Goal: Task Accomplishment & Management: Complete application form

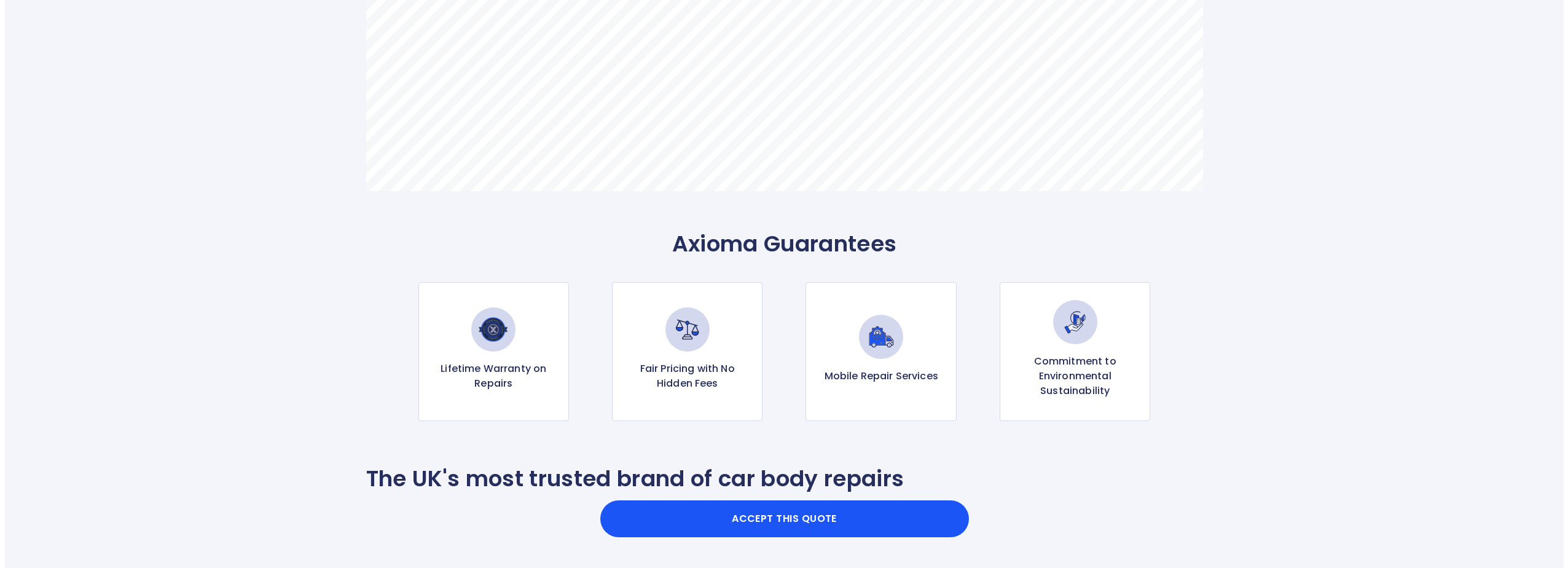
scroll to position [1045, 0]
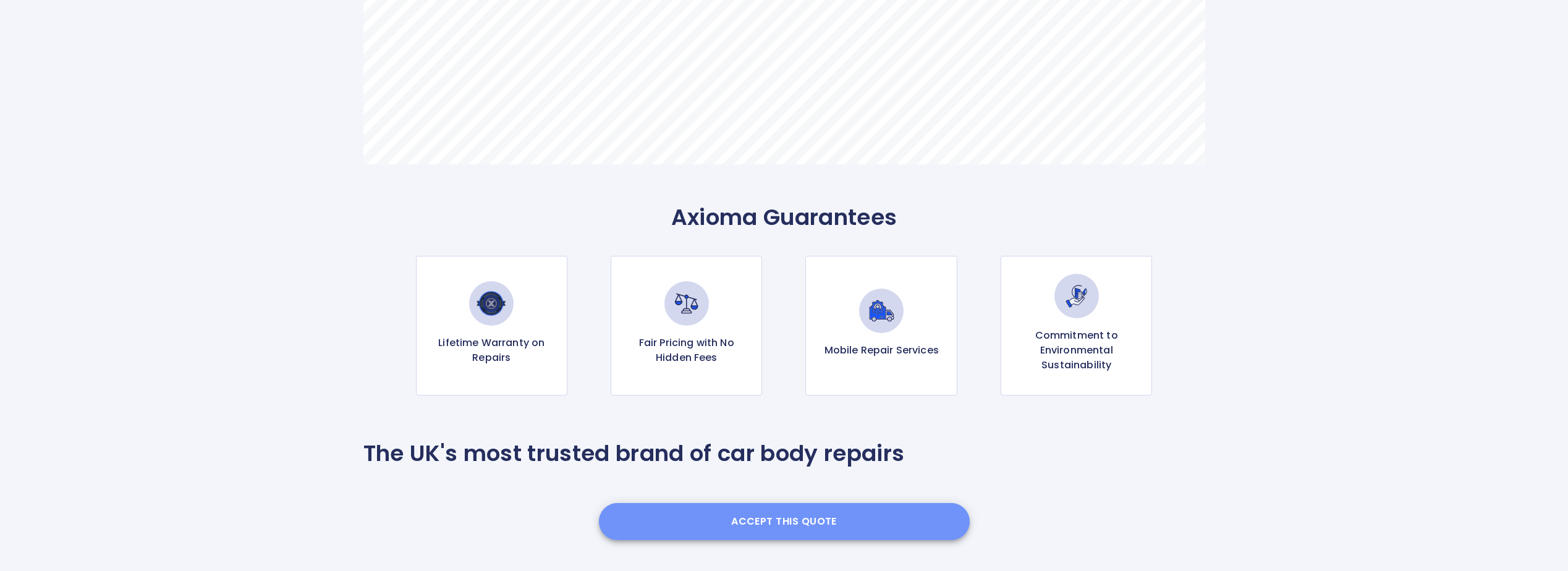
click at [813, 520] on button "Accept this Quote" at bounding box center [784, 521] width 371 height 37
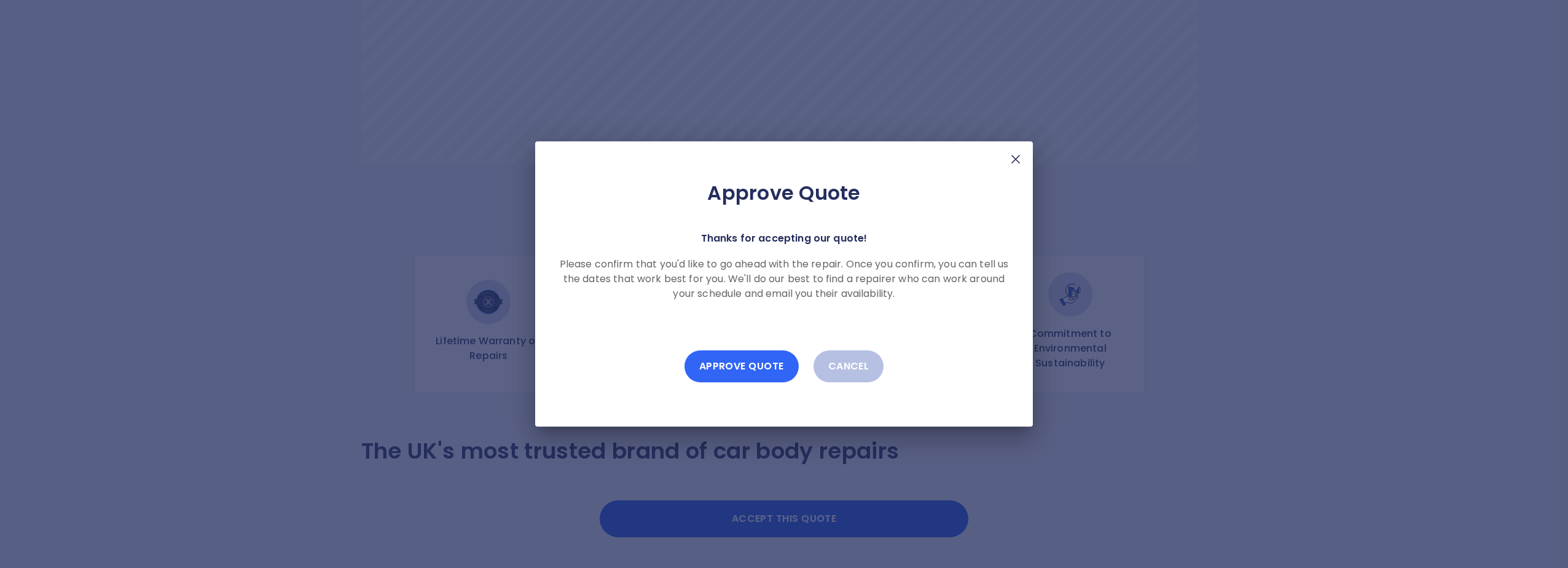
click at [751, 361] on button "Approve Quote" at bounding box center [741, 367] width 114 height 32
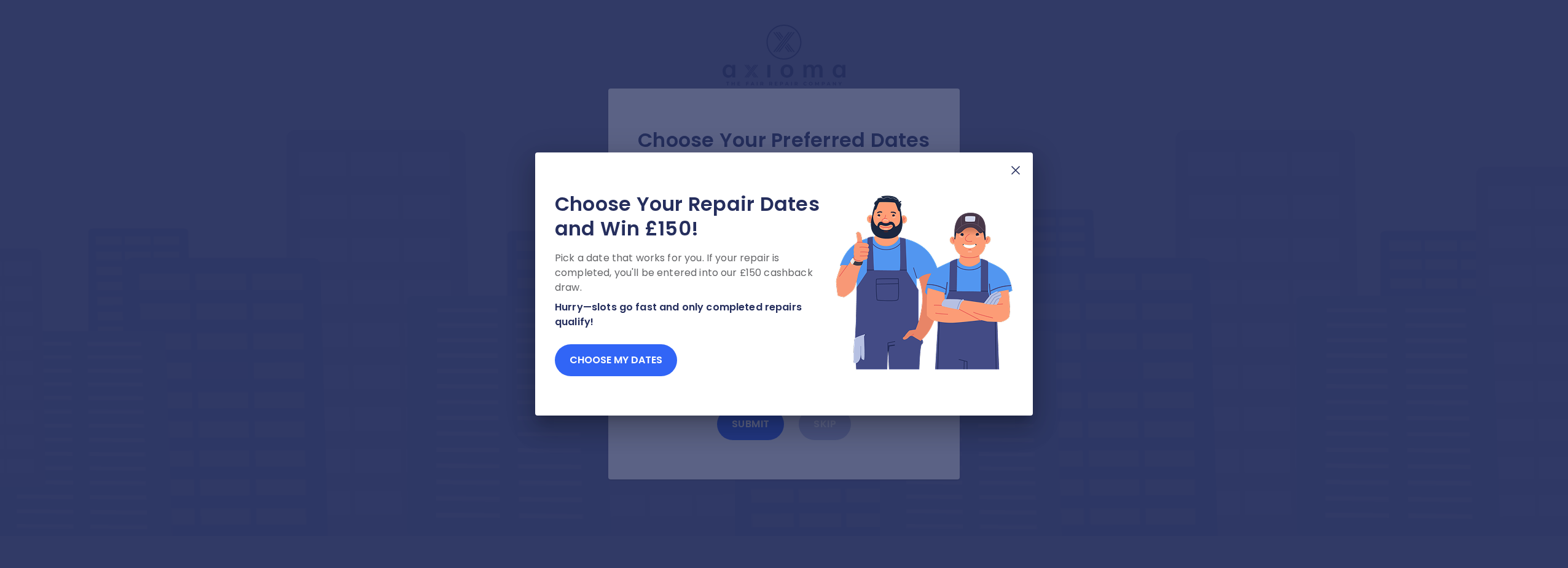
click at [632, 363] on button "Choose my dates" at bounding box center [616, 360] width 122 height 32
click at [603, 360] on button "Choose my dates" at bounding box center [616, 360] width 122 height 32
click at [637, 364] on button "Choose my dates" at bounding box center [616, 360] width 122 height 32
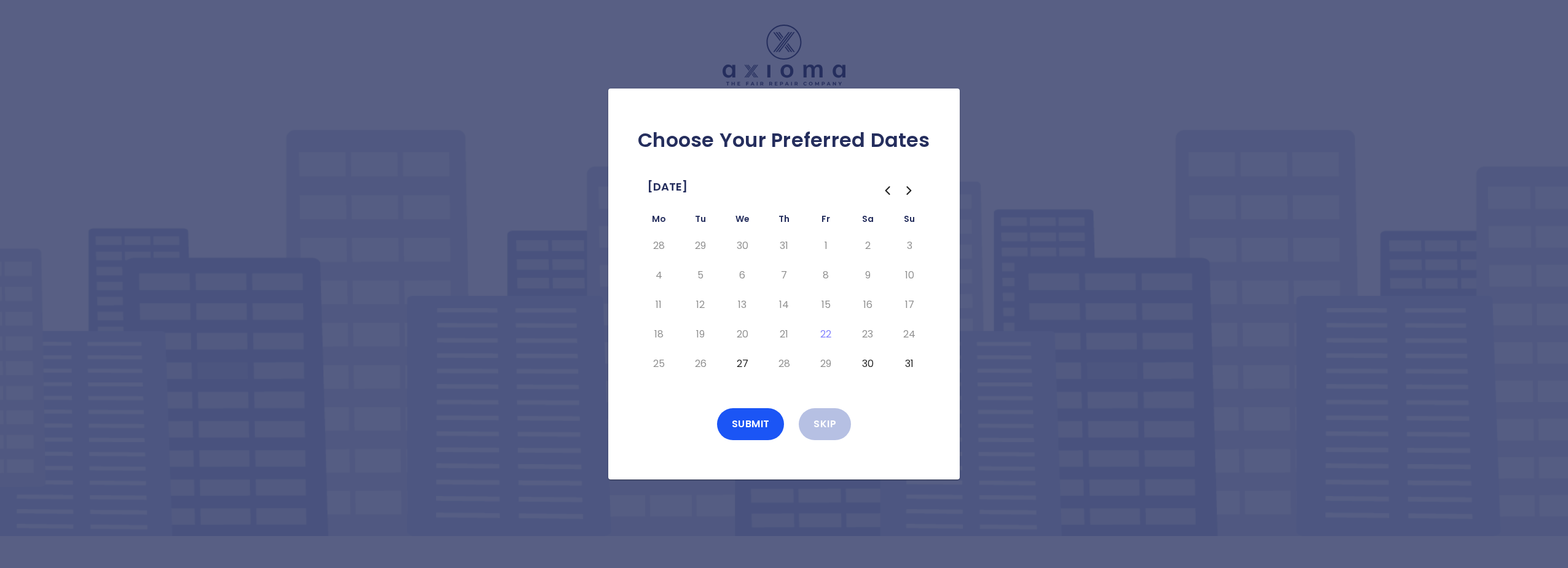
click at [738, 362] on button "27" at bounding box center [742, 363] width 22 height 20
click at [750, 424] on button "Submit" at bounding box center [751, 424] width 68 height 32
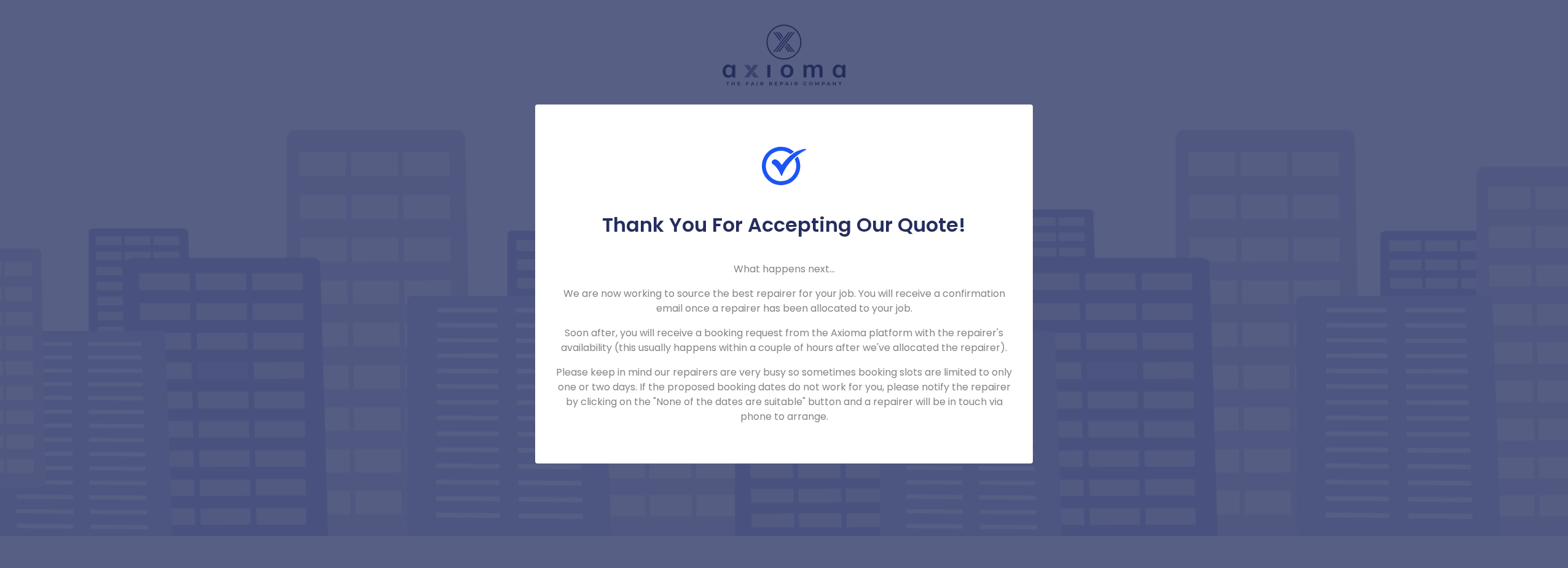
click at [1138, 184] on div "Thank You For Accepting Our Quote! What happens next... We are now working to s…" at bounding box center [784, 284] width 1568 height 568
click at [948, 143] on div "Thank You For Accepting Our Quote! What happens next... We are now working to s…" at bounding box center [784, 284] width 498 height 359
click at [960, 52] on div "Thank You For Accepting Our Quote! What happens next... We are now working to s…" at bounding box center [784, 284] width 1568 height 568
